Goal: Task Accomplishment & Management: Manage account settings

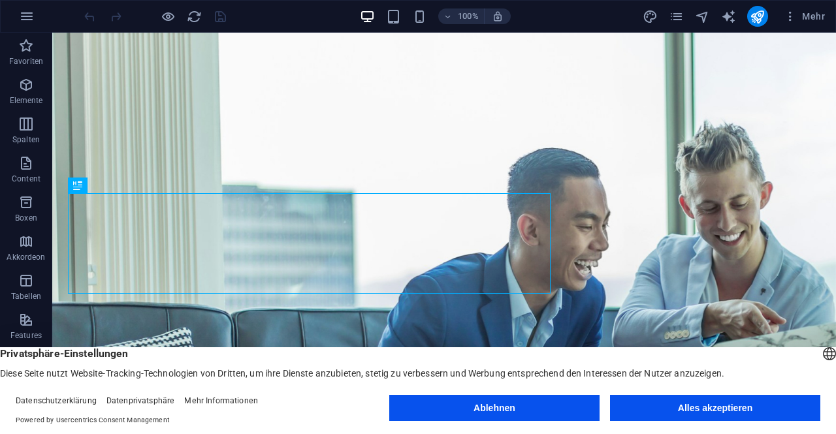
click at [722, 411] on button "Alles akzeptieren" at bounding box center [715, 408] width 210 height 26
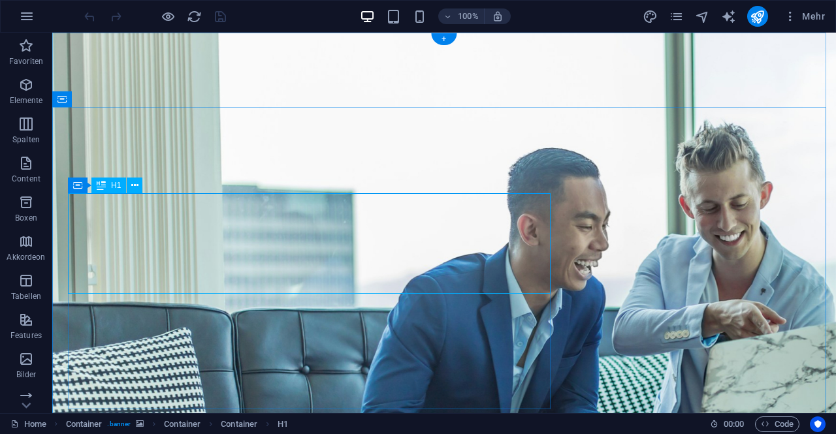
click at [138, 186] on button at bounding box center [135, 186] width 16 height 16
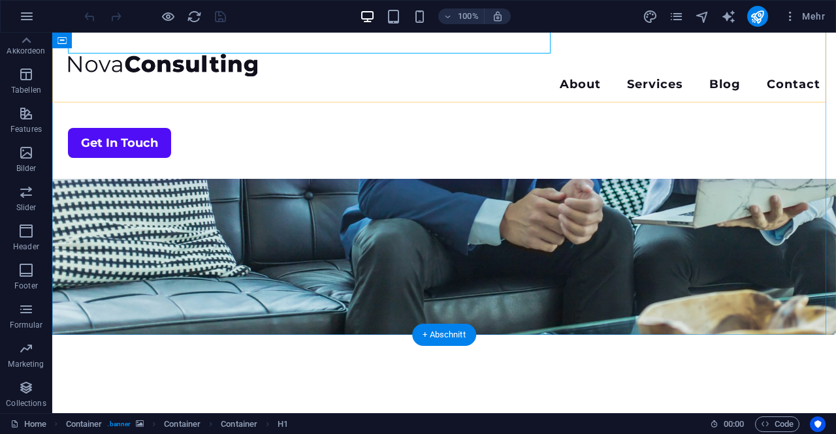
scroll to position [240, 0]
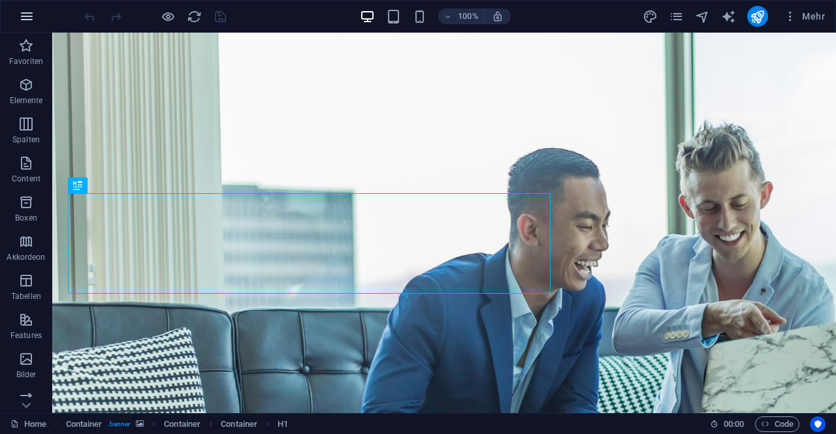
click at [24, 19] on icon "button" at bounding box center [27, 16] width 16 height 16
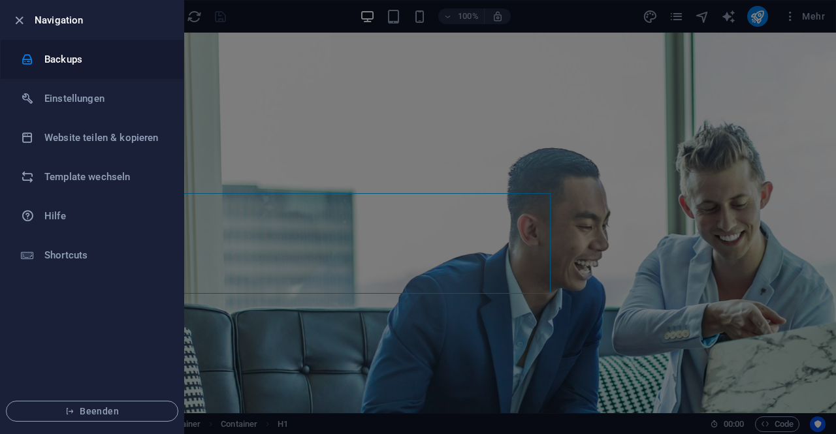
click at [59, 56] on h6 "Backups" at bounding box center [104, 60] width 121 height 16
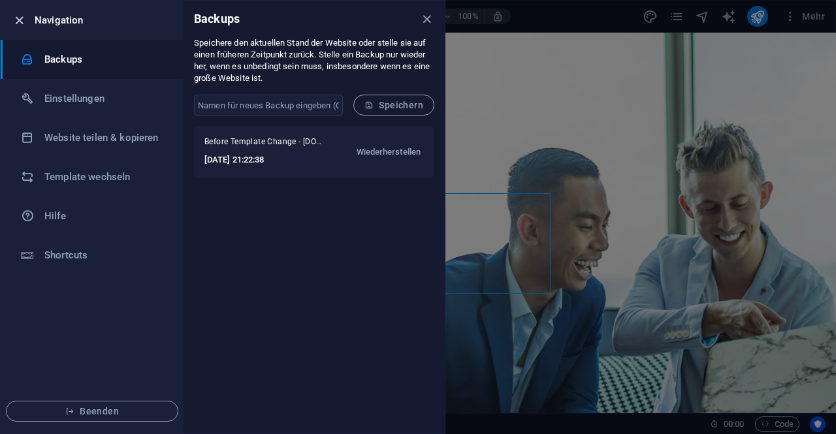
click at [19, 23] on icon "button" at bounding box center [19, 20] width 15 height 15
